Goal: Task Accomplishment & Management: Manage account settings

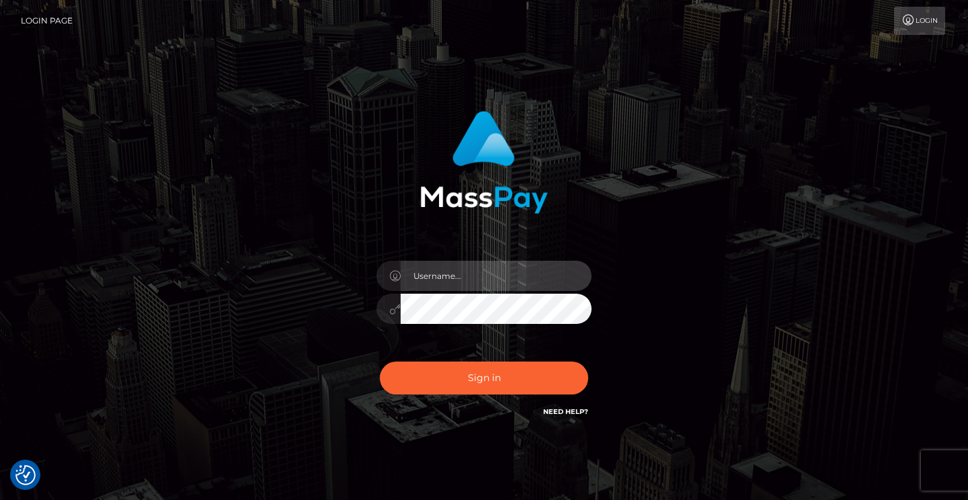
type input "[EMAIL_ADDRESS][DOMAIN_NAME]"
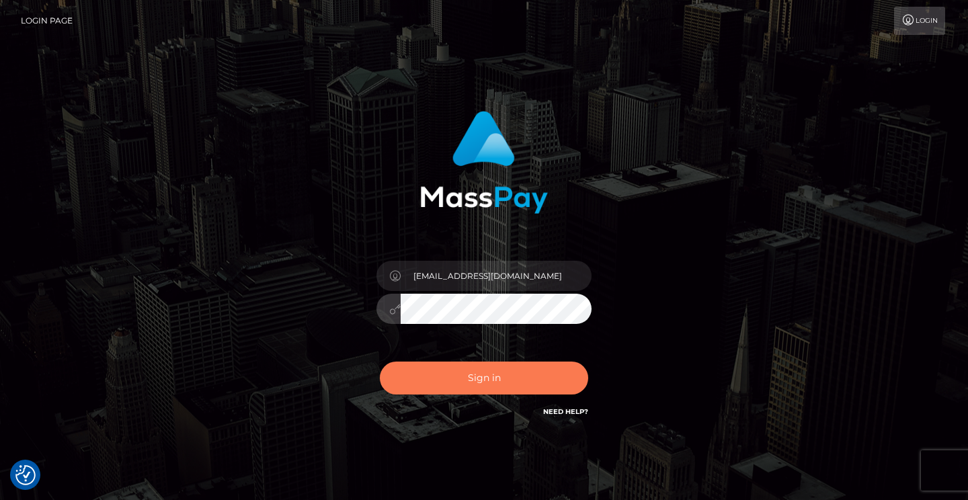
click at [518, 376] on button "Sign in" at bounding box center [484, 378] width 208 height 33
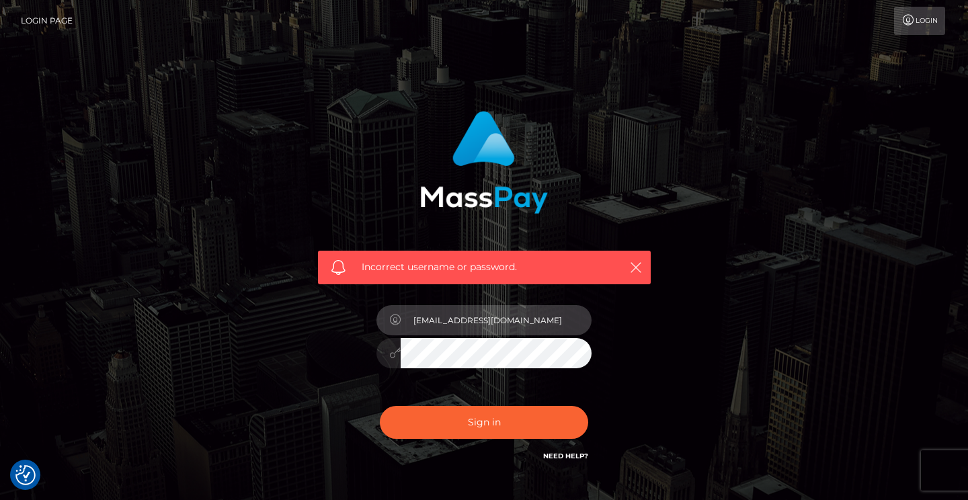
type input "[EMAIL_ADDRESS][DOMAIN_NAME]"
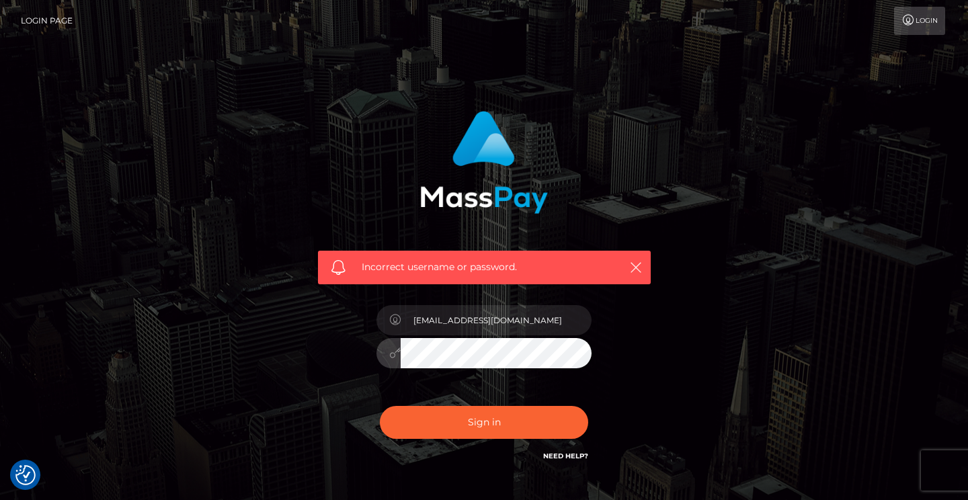
click at [484, 421] on button "Sign in" at bounding box center [484, 422] width 208 height 33
click at [639, 272] on icon "button" at bounding box center [635, 267] width 13 height 13
click at [647, 344] on div "Incorrect username or password." at bounding box center [484, 287] width 353 height 373
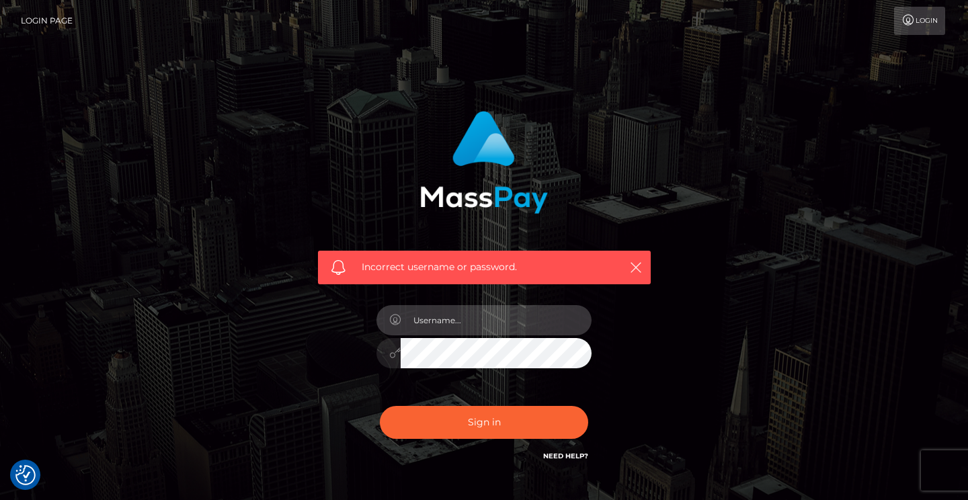
click at [453, 331] on input "text" at bounding box center [496, 320] width 191 height 30
type input "[EMAIL_ADDRESS][DOMAIN_NAME]"
click at [394, 356] on icon at bounding box center [394, 352] width 11 height 11
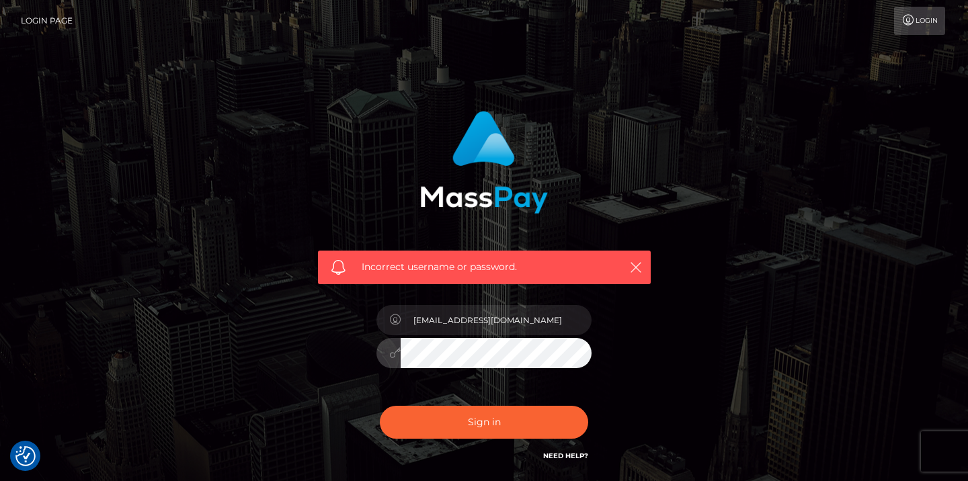
click at [484, 421] on button "Sign in" at bounding box center [484, 422] width 208 height 33
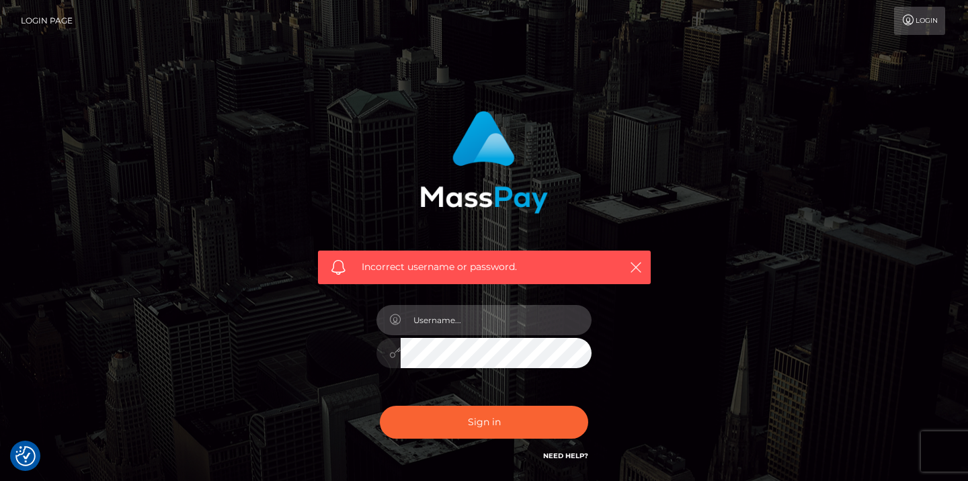
click at [523, 326] on input "text" at bounding box center [496, 320] width 191 height 30
type input "[EMAIL_ADDRESS][DOMAIN_NAME]"
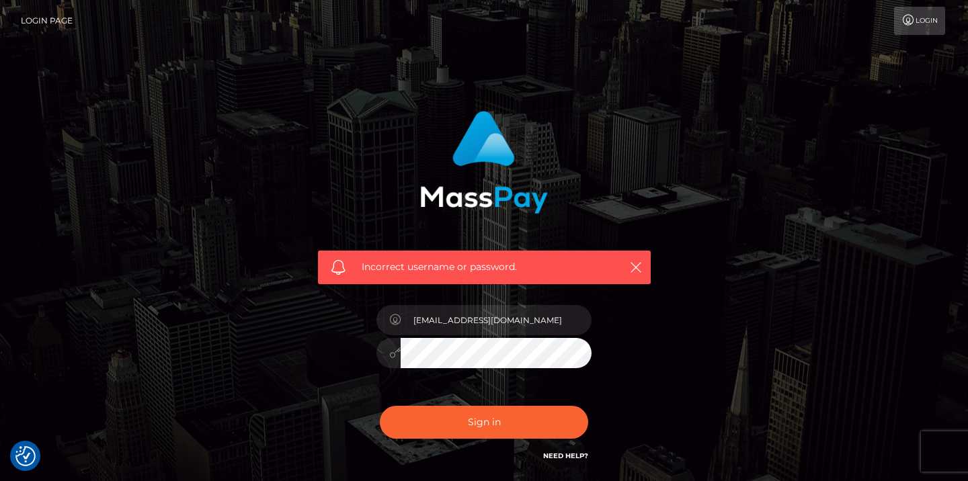
click at [594, 366] on div "[EMAIL_ADDRESS][DOMAIN_NAME]" at bounding box center [483, 346] width 235 height 103
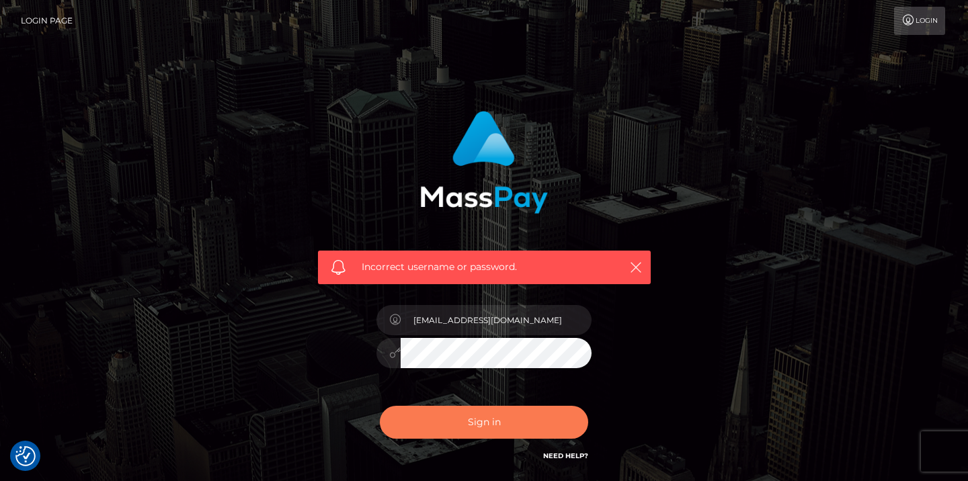
click at [536, 422] on button "Sign in" at bounding box center [484, 422] width 208 height 33
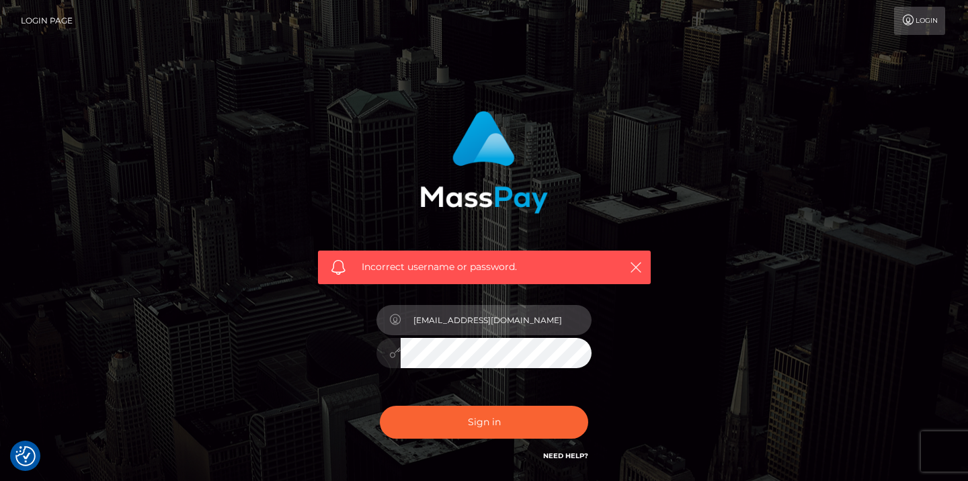
type input "[EMAIL_ADDRESS][DOMAIN_NAME]"
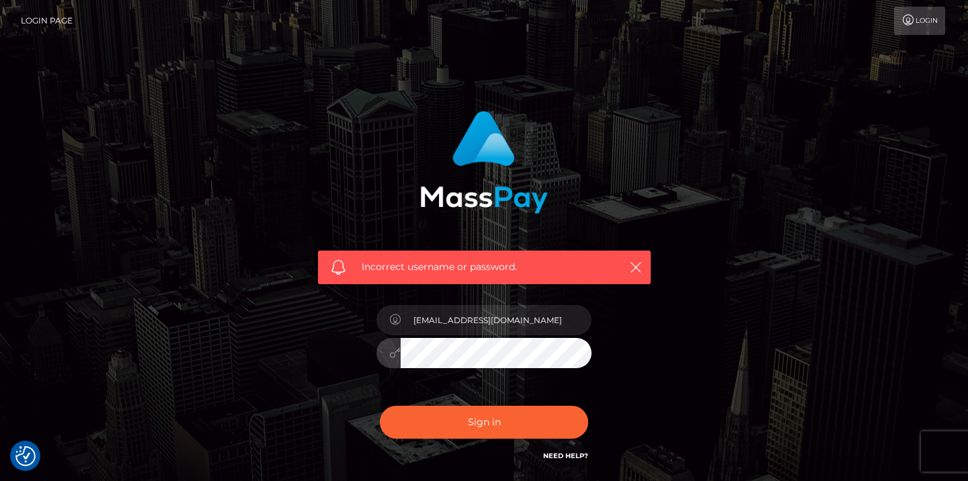
click at [484, 421] on button "Sign in" at bounding box center [484, 422] width 208 height 33
click at [638, 368] on div "Incorrect username or password." at bounding box center [484, 287] width 353 height 373
click at [573, 453] on link "Need Help?" at bounding box center [565, 456] width 45 height 9
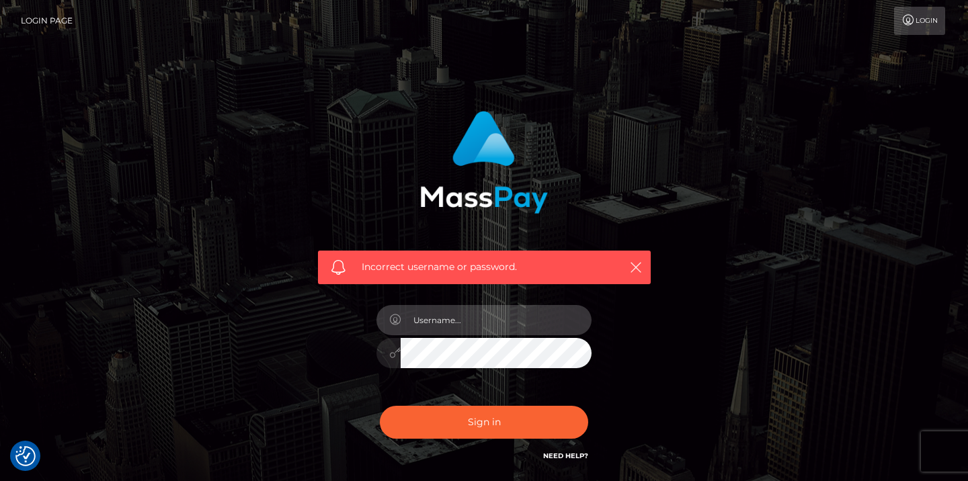
click at [522, 328] on input "text" at bounding box center [496, 320] width 191 height 30
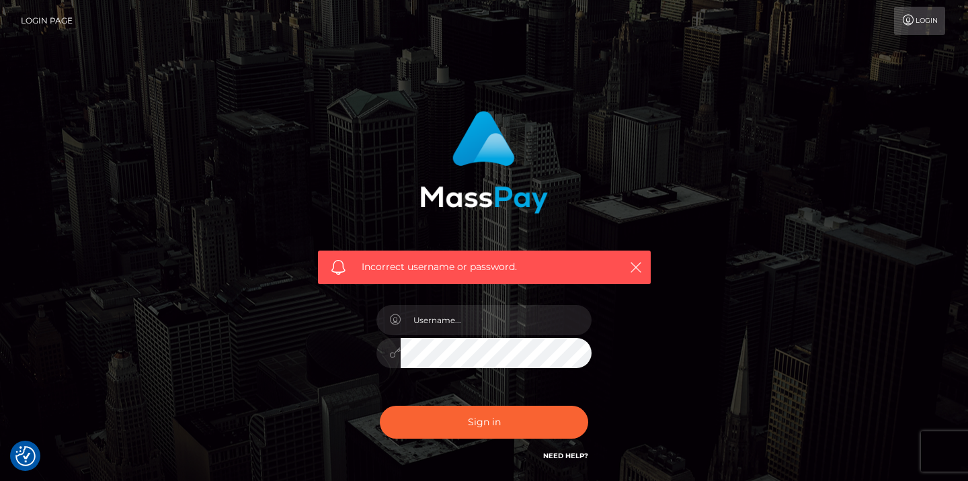
click at [737, 331] on div "Incorrect username or password." at bounding box center [484, 294] width 766 height 386
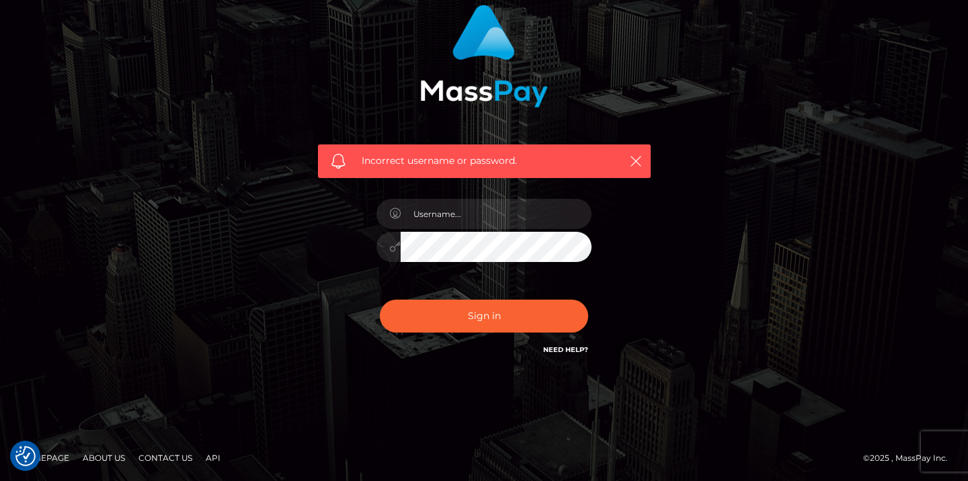
scroll to position [106, 0]
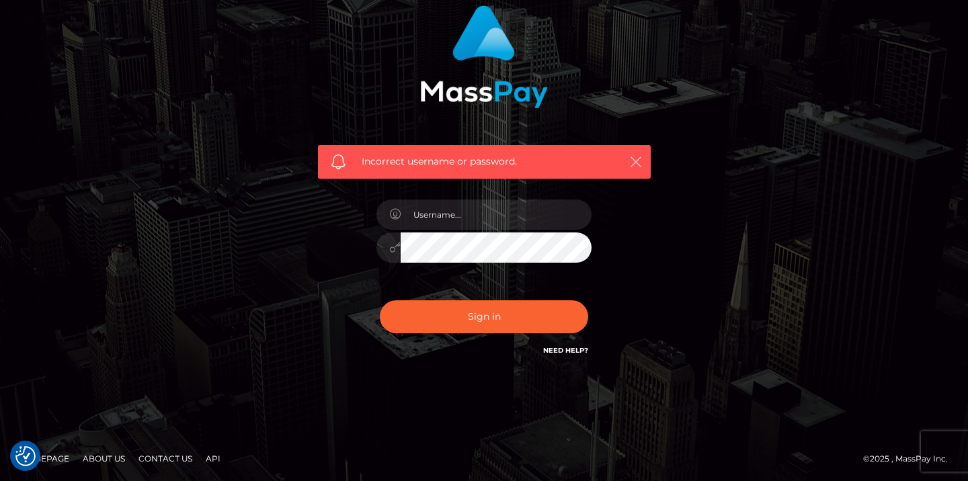
click at [641, 167] on icon "button" at bounding box center [635, 161] width 13 height 13
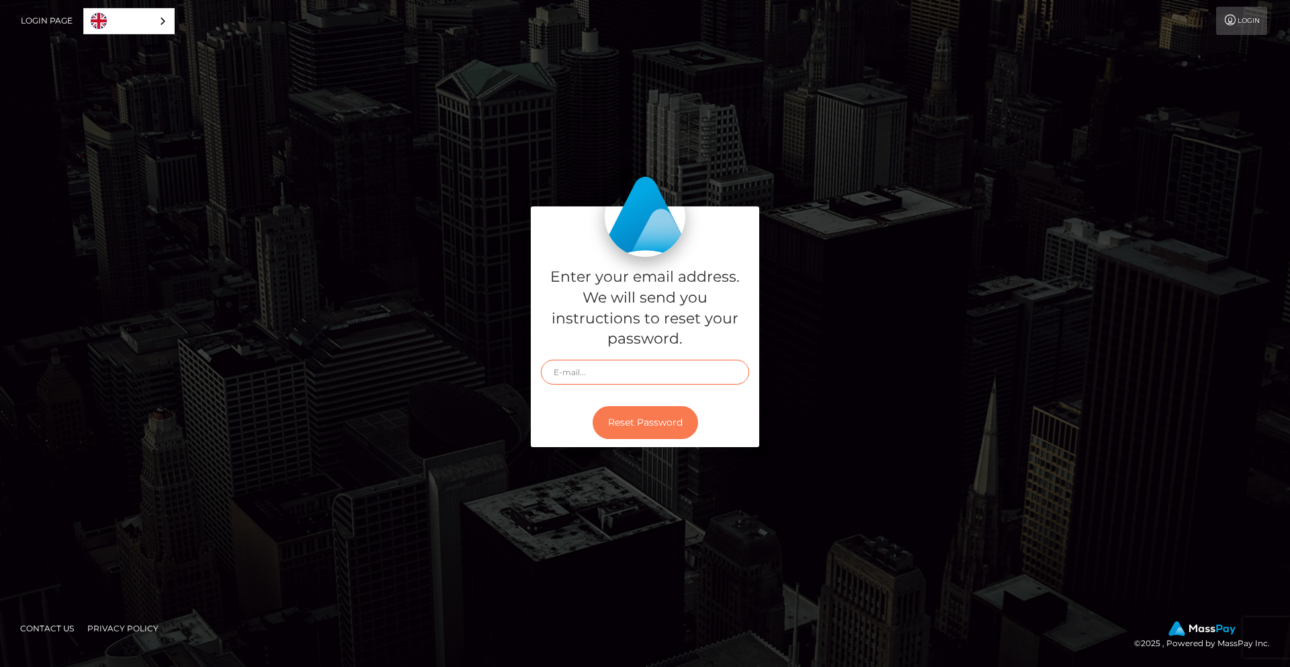
type input "[EMAIL_ADDRESS][DOMAIN_NAME]"
click at [653, 423] on button "Reset Password" at bounding box center [646, 422] width 106 height 33
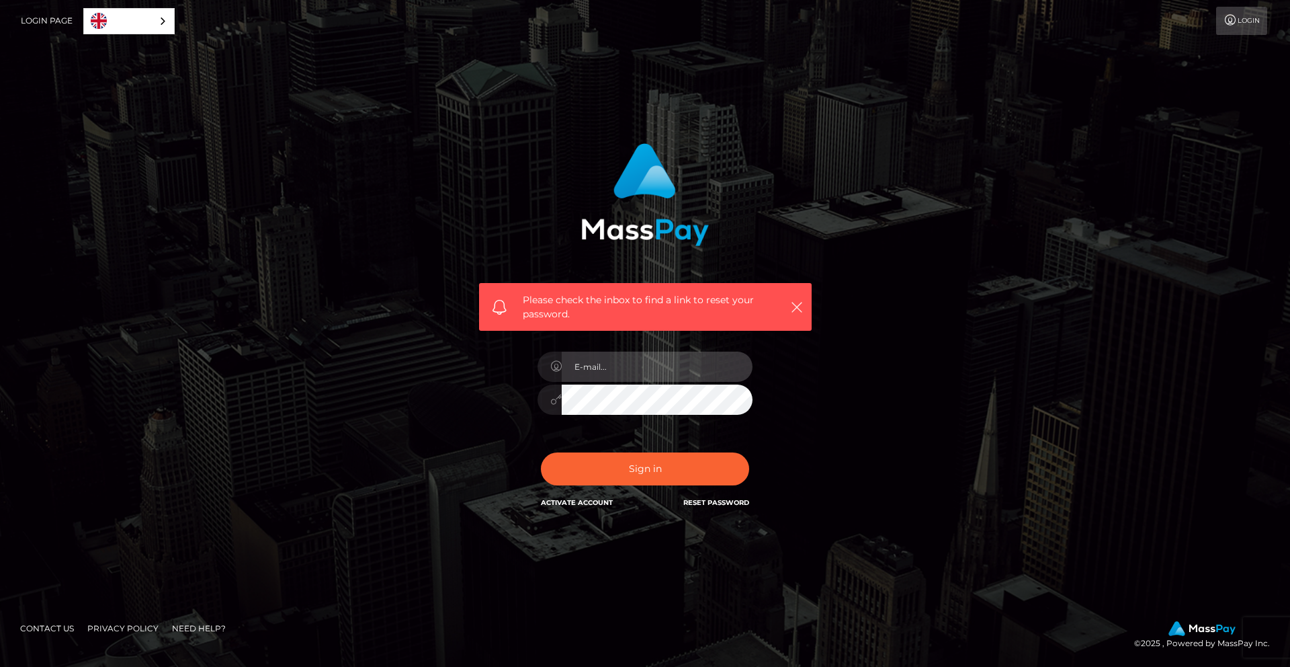
type input "[EMAIL_ADDRESS][DOMAIN_NAME]"
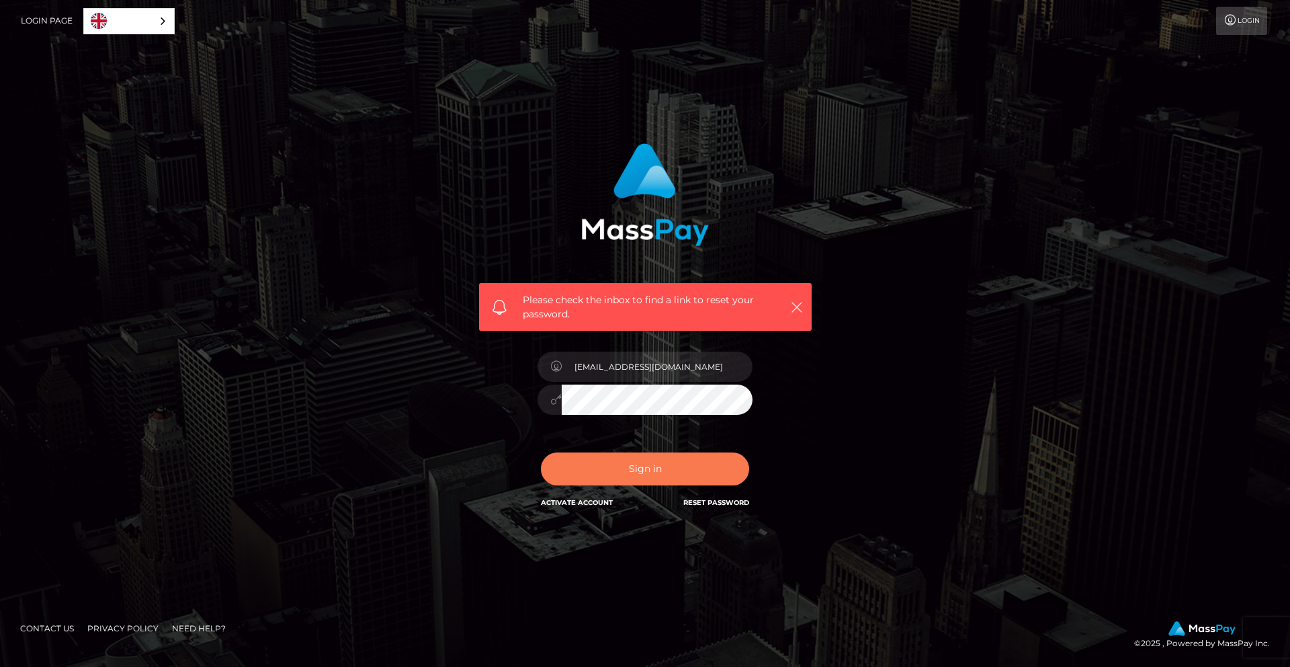
click at [651, 469] on button "Sign in" at bounding box center [645, 468] width 208 height 33
